Goal: Information Seeking & Learning: Learn about a topic

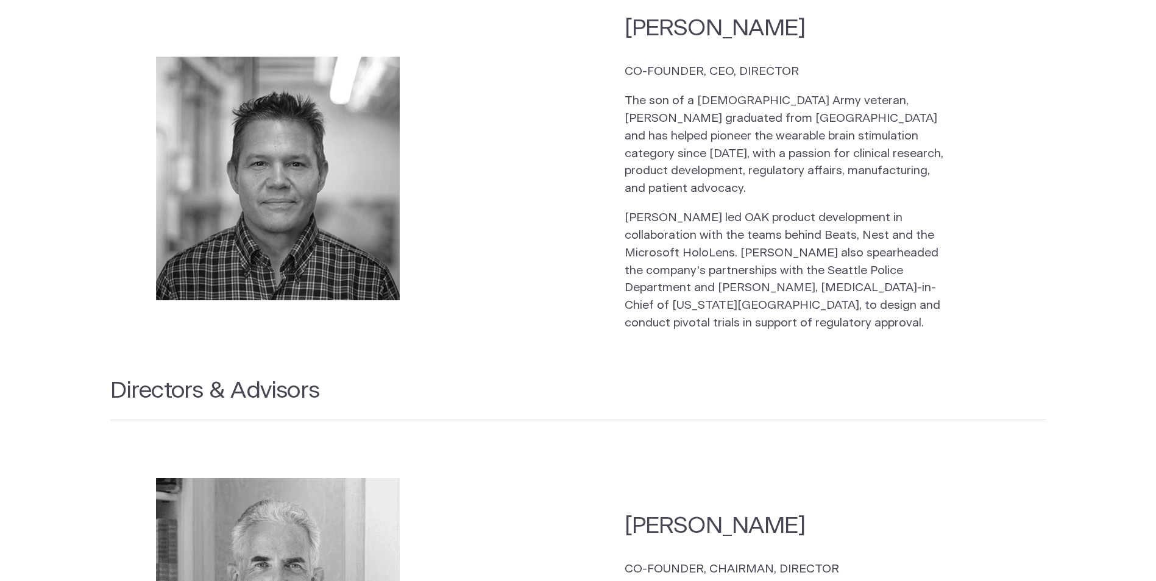
scroll to position [1462, 0]
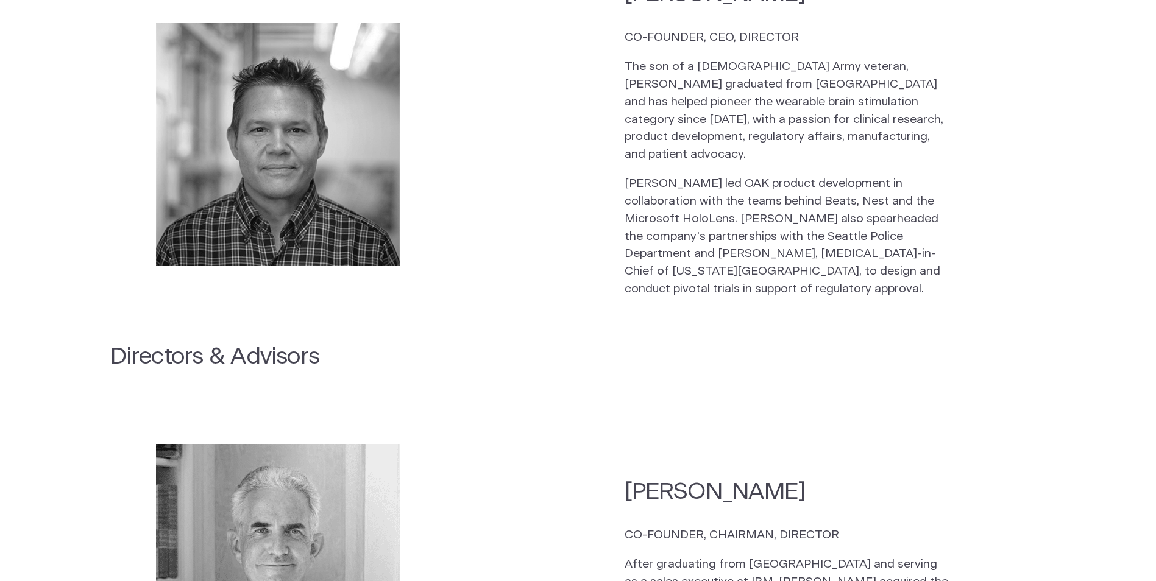
drag, startPoint x: 746, startPoint y: 470, endPoint x: 682, endPoint y: 471, distance: 64.6
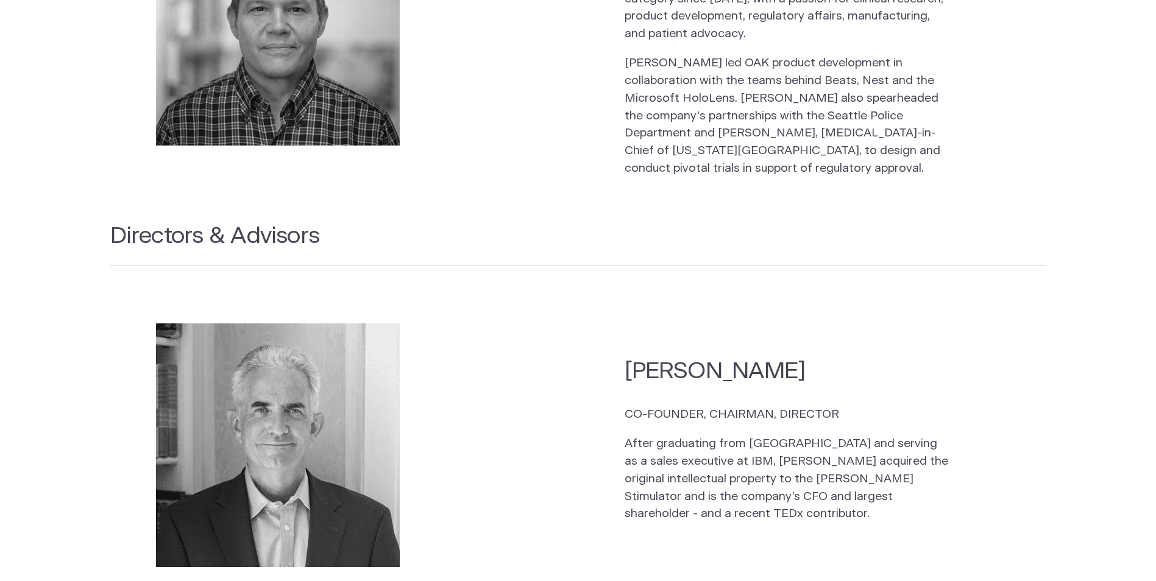
scroll to position [1584, 0]
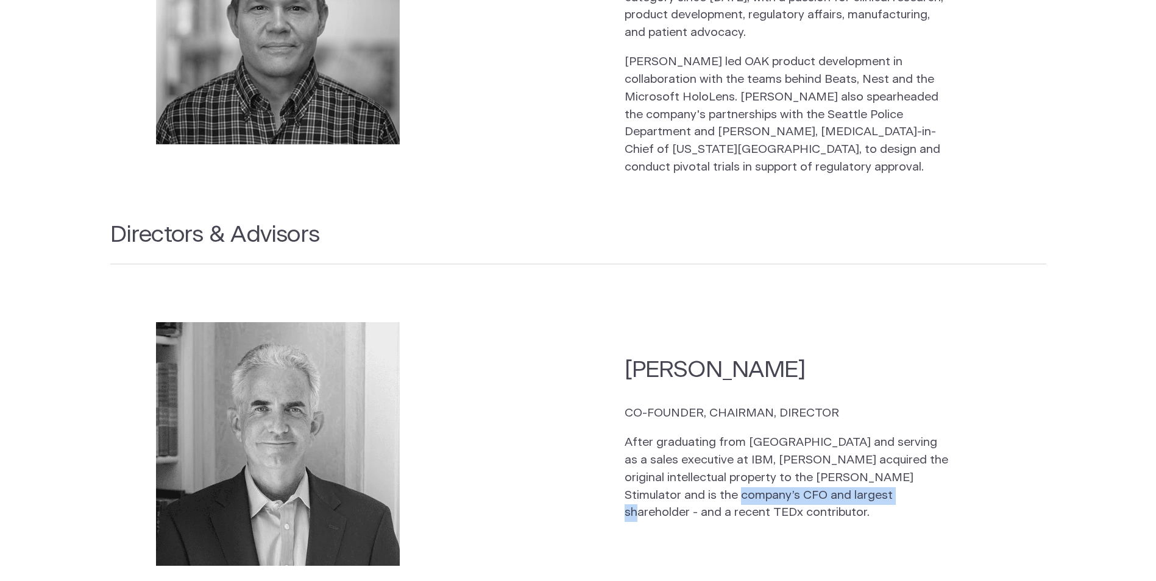
drag, startPoint x: 694, startPoint y: 480, endPoint x: 848, endPoint y: 476, distance: 153.6
drag, startPoint x: 848, startPoint y: 476, endPoint x: 841, endPoint y: 453, distance: 24.7
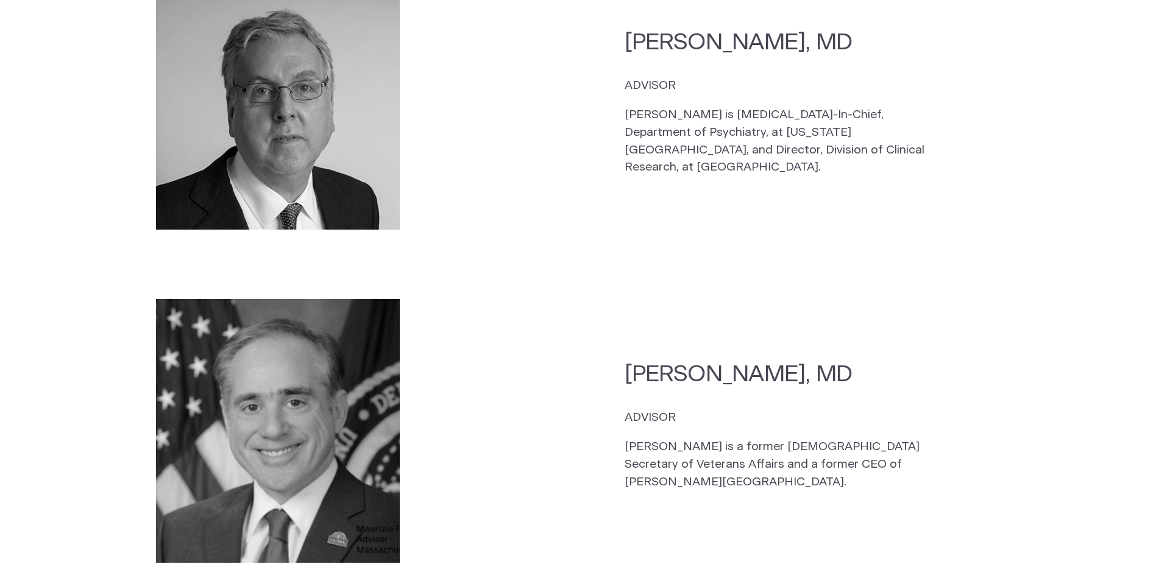
scroll to position [2254, 0]
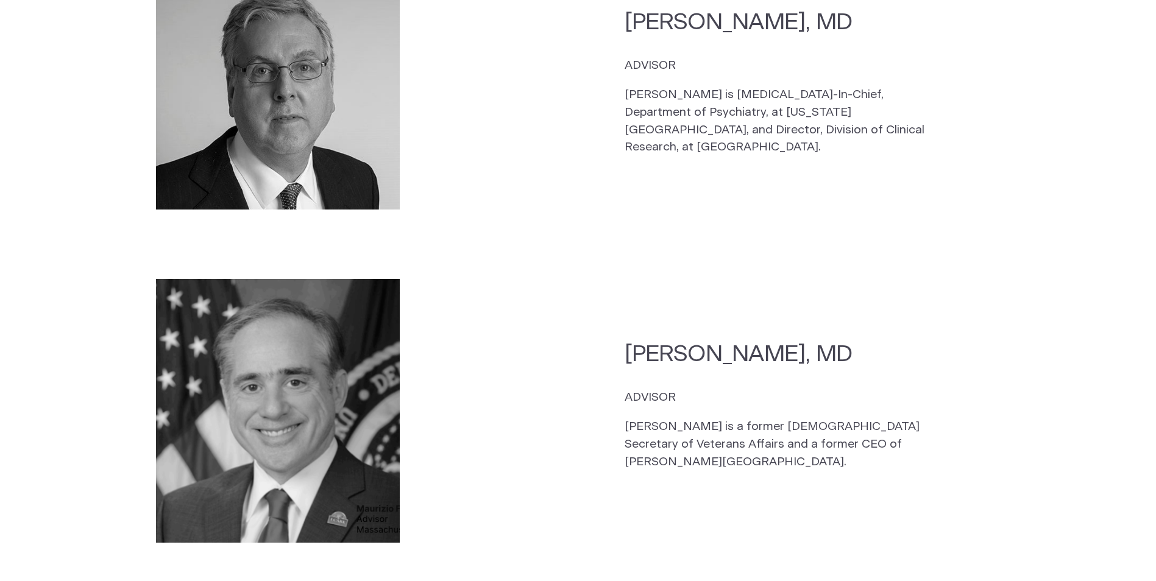
click at [372, 496] on img at bounding box center [278, 411] width 244 height 264
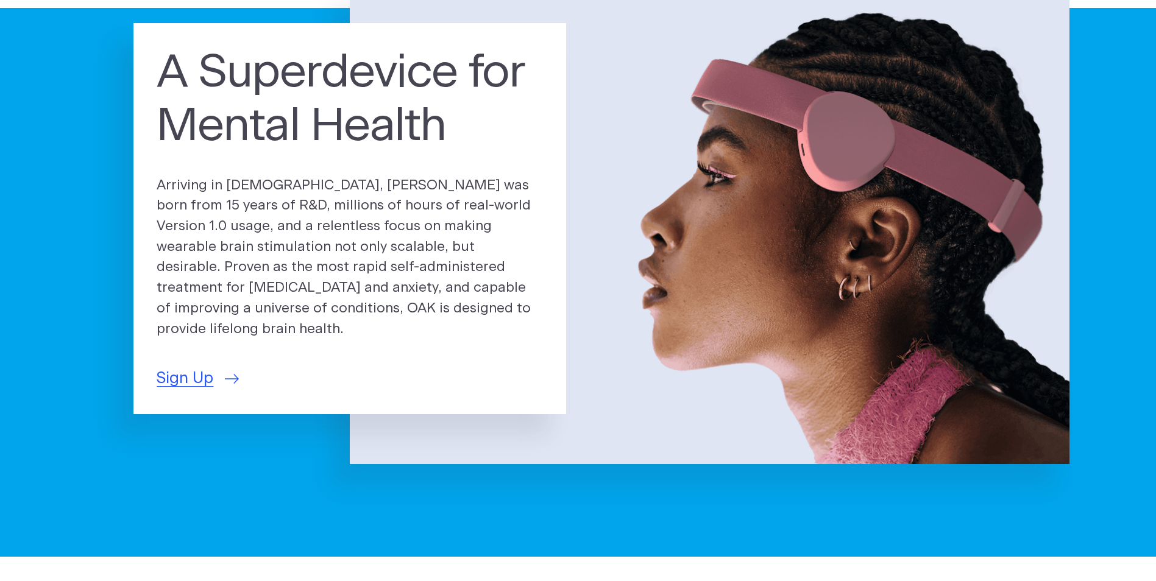
scroll to position [0, 0]
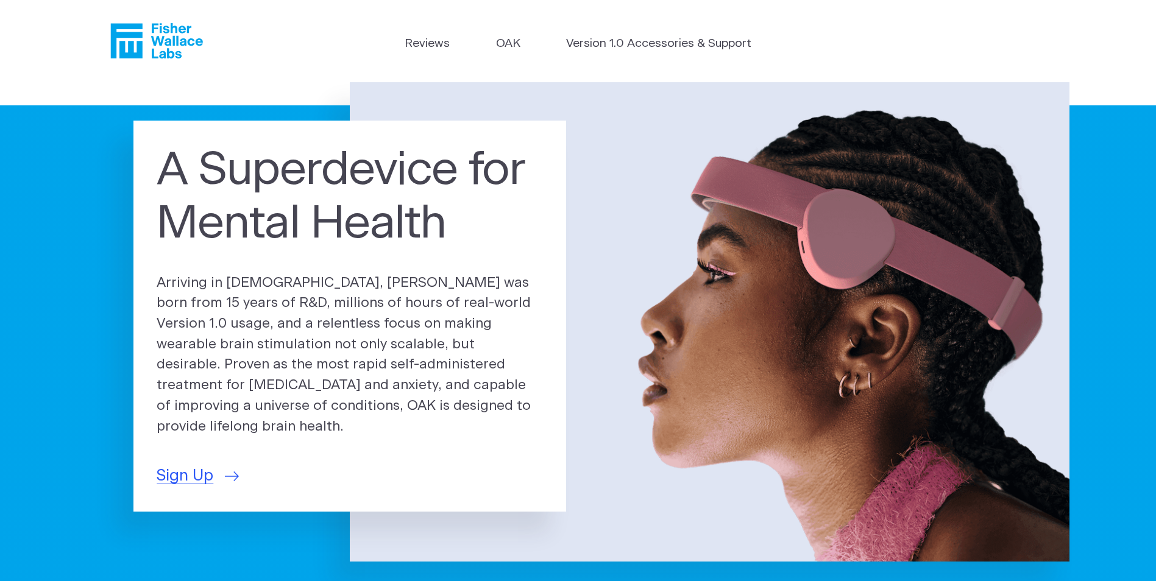
click at [143, 48] on icon "Fisher Wallace" at bounding box center [156, 40] width 93 height 35
